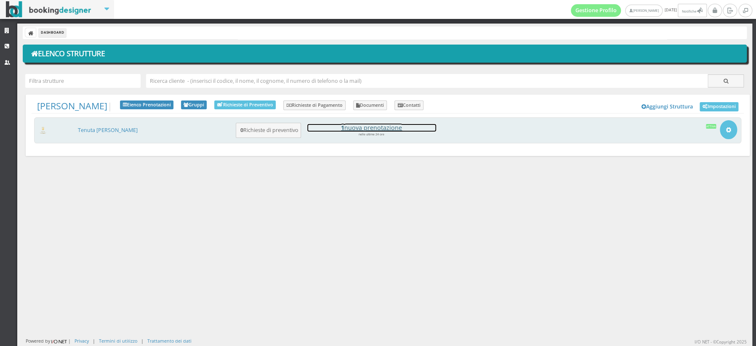
click at [359, 127] on h4 "1 nuova prenotazione" at bounding box center [371, 127] width 129 height 7
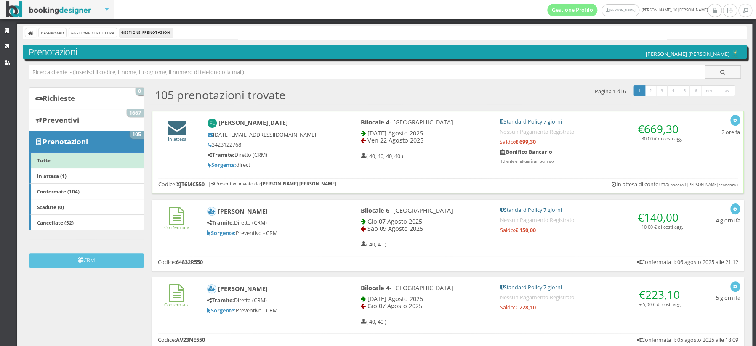
click at [172, 129] on icon at bounding box center [177, 128] width 18 height 18
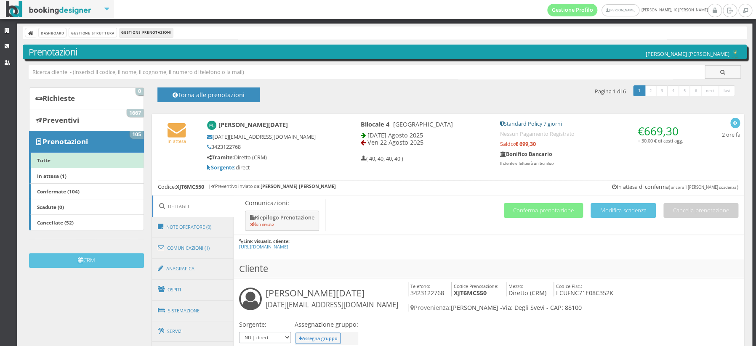
click at [32, 33] on icon at bounding box center [31, 34] width 6 height 6
